Goal: Information Seeking & Learning: Learn about a topic

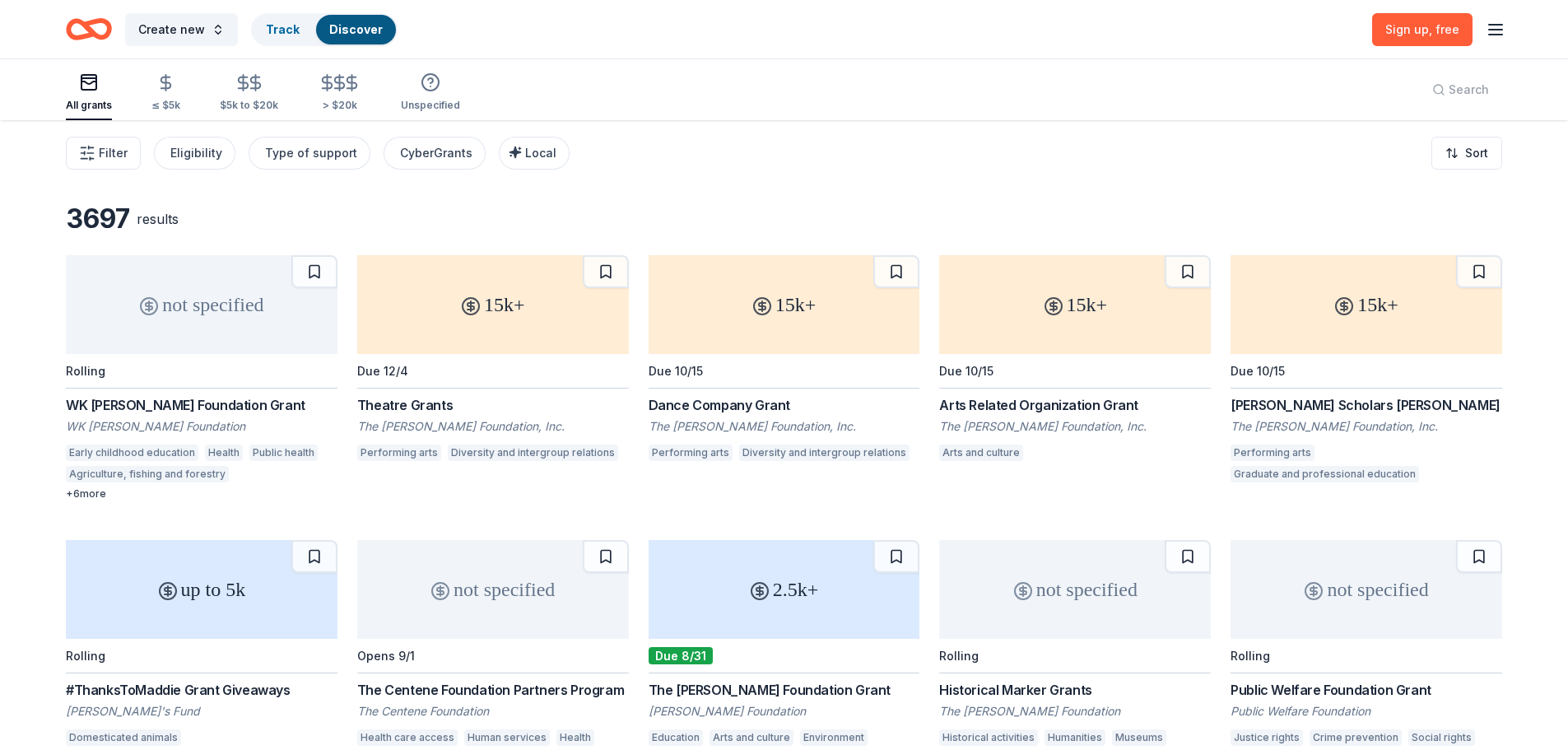
scroll to position [82, 0]
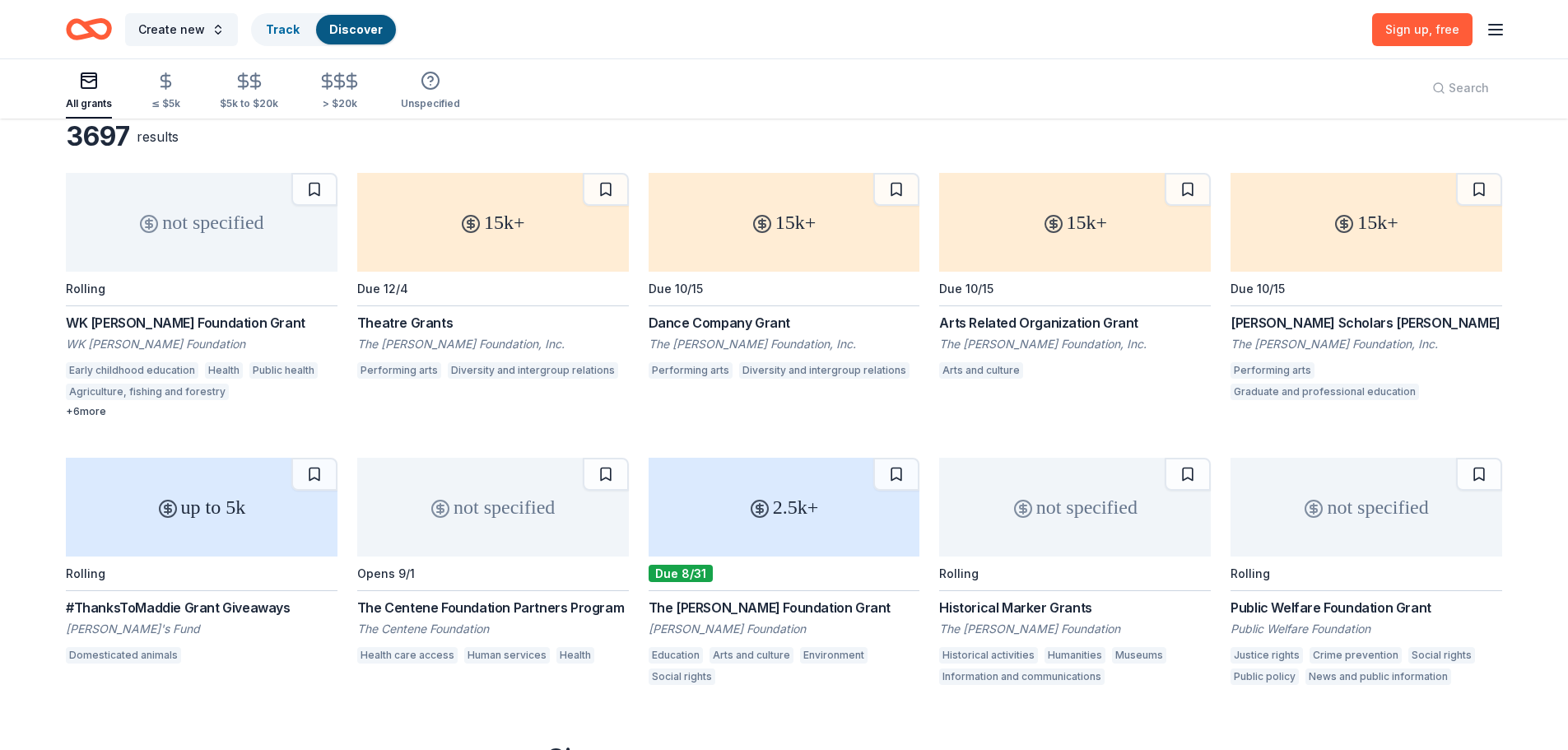
click at [755, 497] on div "2.5k+" at bounding box center [785, 507] width 272 height 99
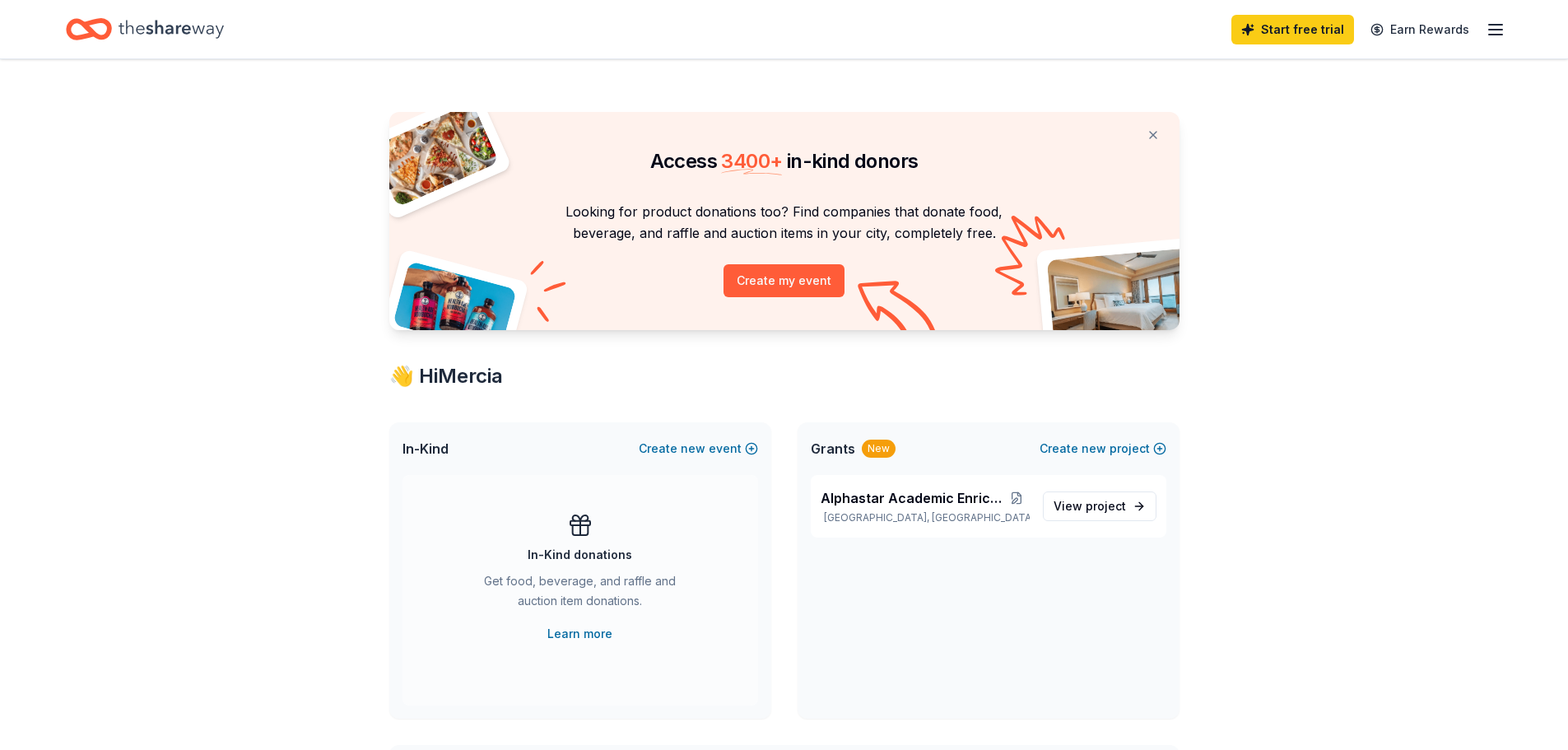
scroll to position [247, 0]
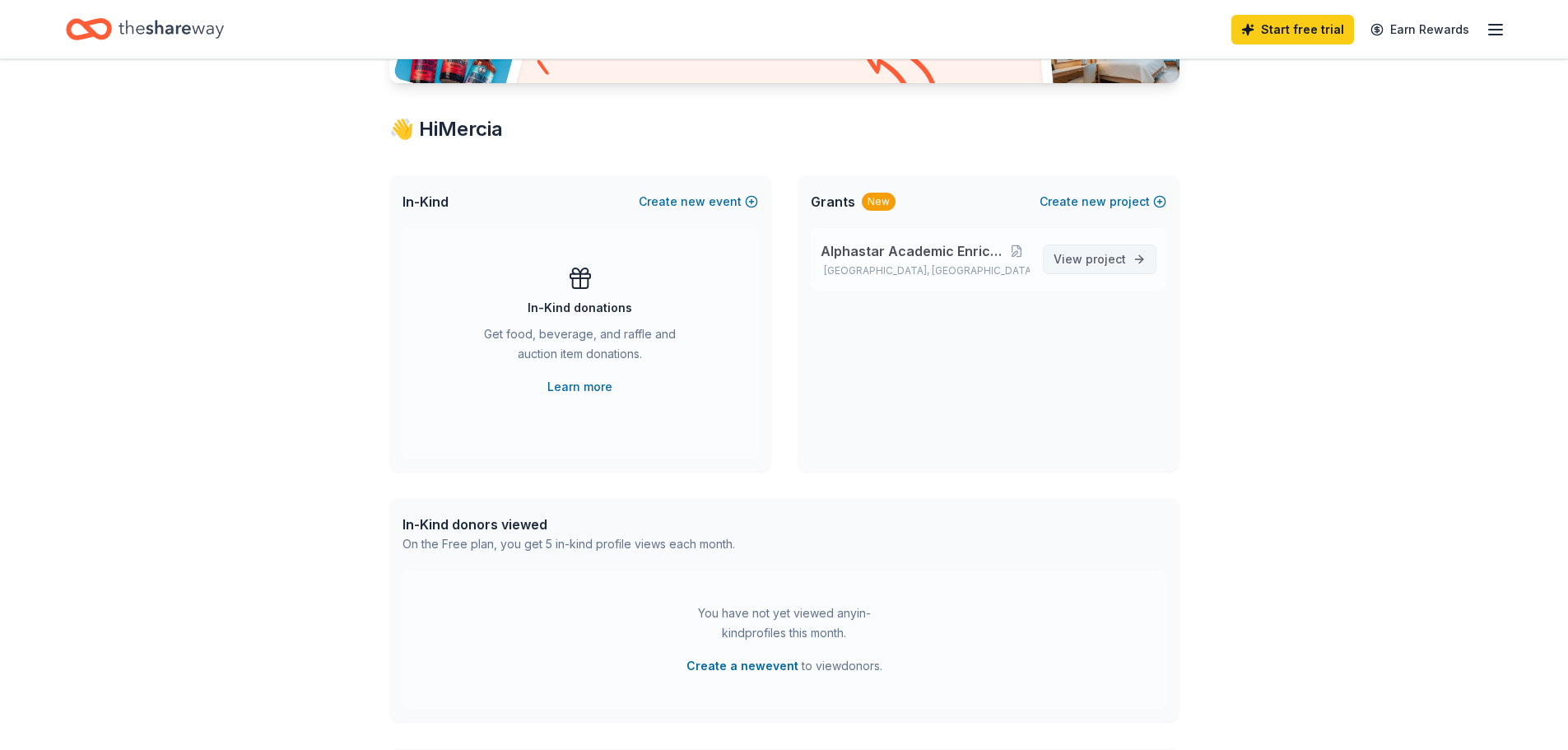
click at [1104, 260] on span "project" at bounding box center [1106, 259] width 41 height 14
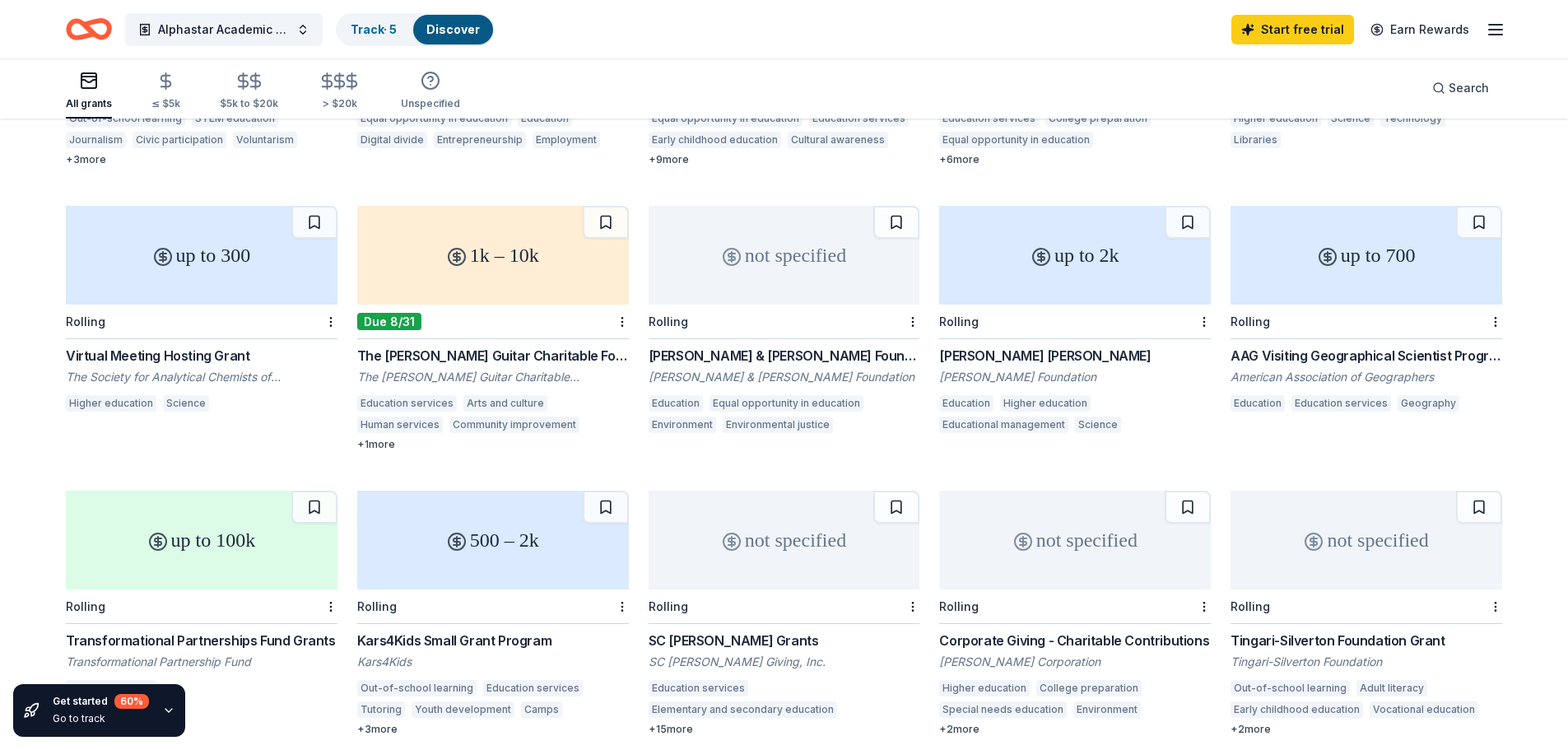
scroll to position [740, 0]
